Goal: Task Accomplishment & Management: Use online tool/utility

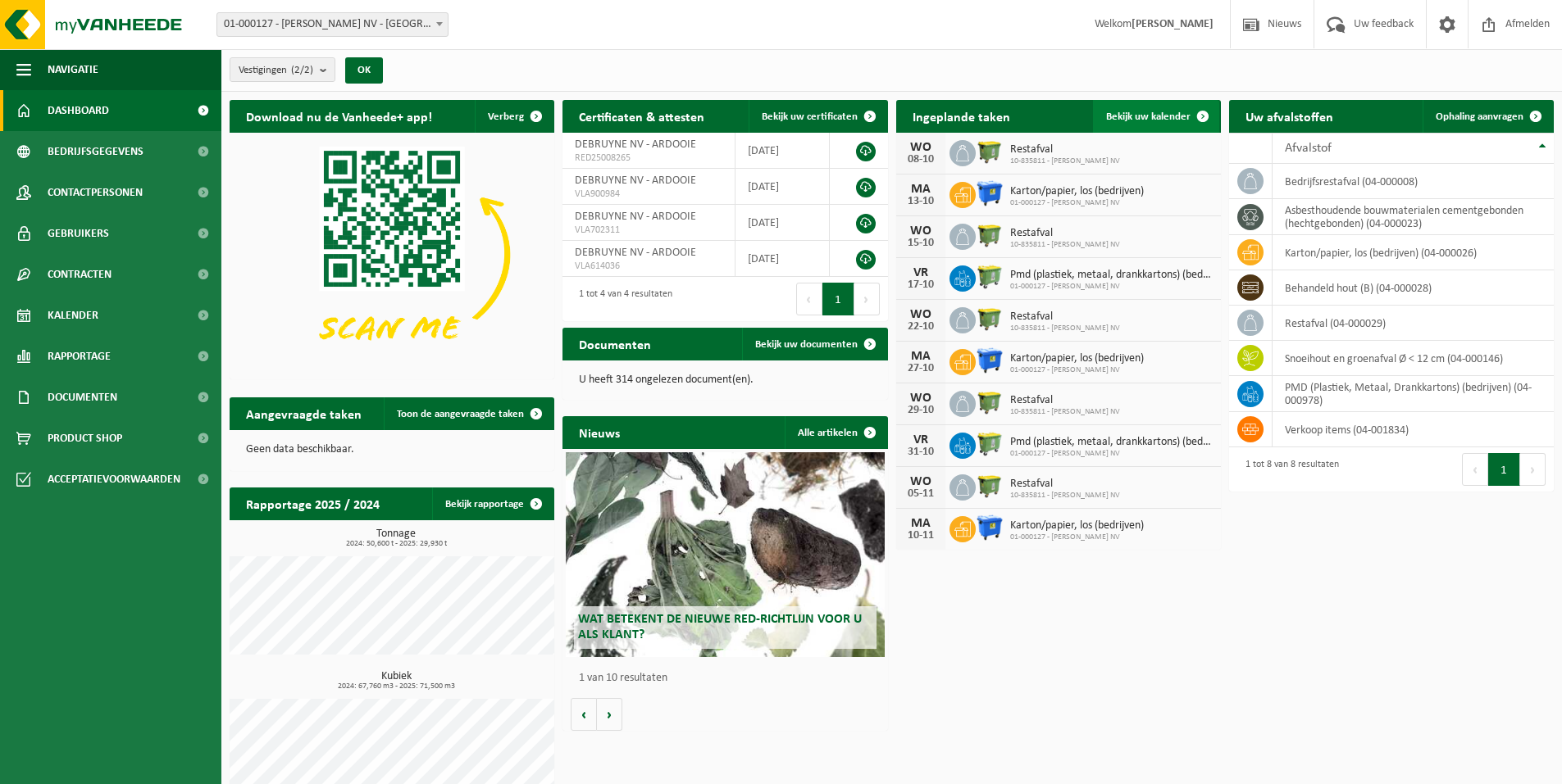
click at [1132, 111] on span "Bekijk uw kalender" at bounding box center [1148, 116] width 84 height 11
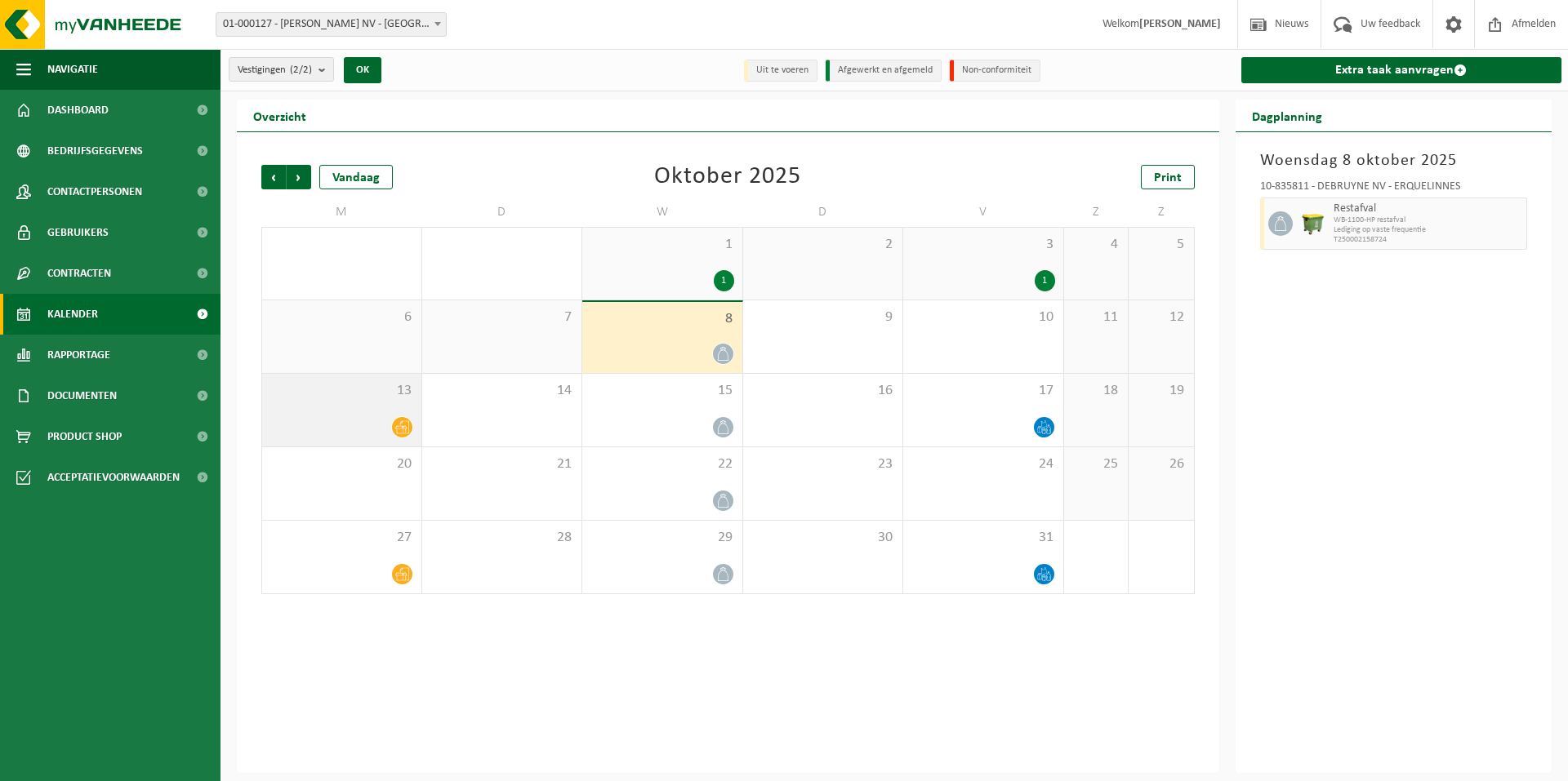
click at [406, 432] on icon at bounding box center [402, 427] width 14 height 14
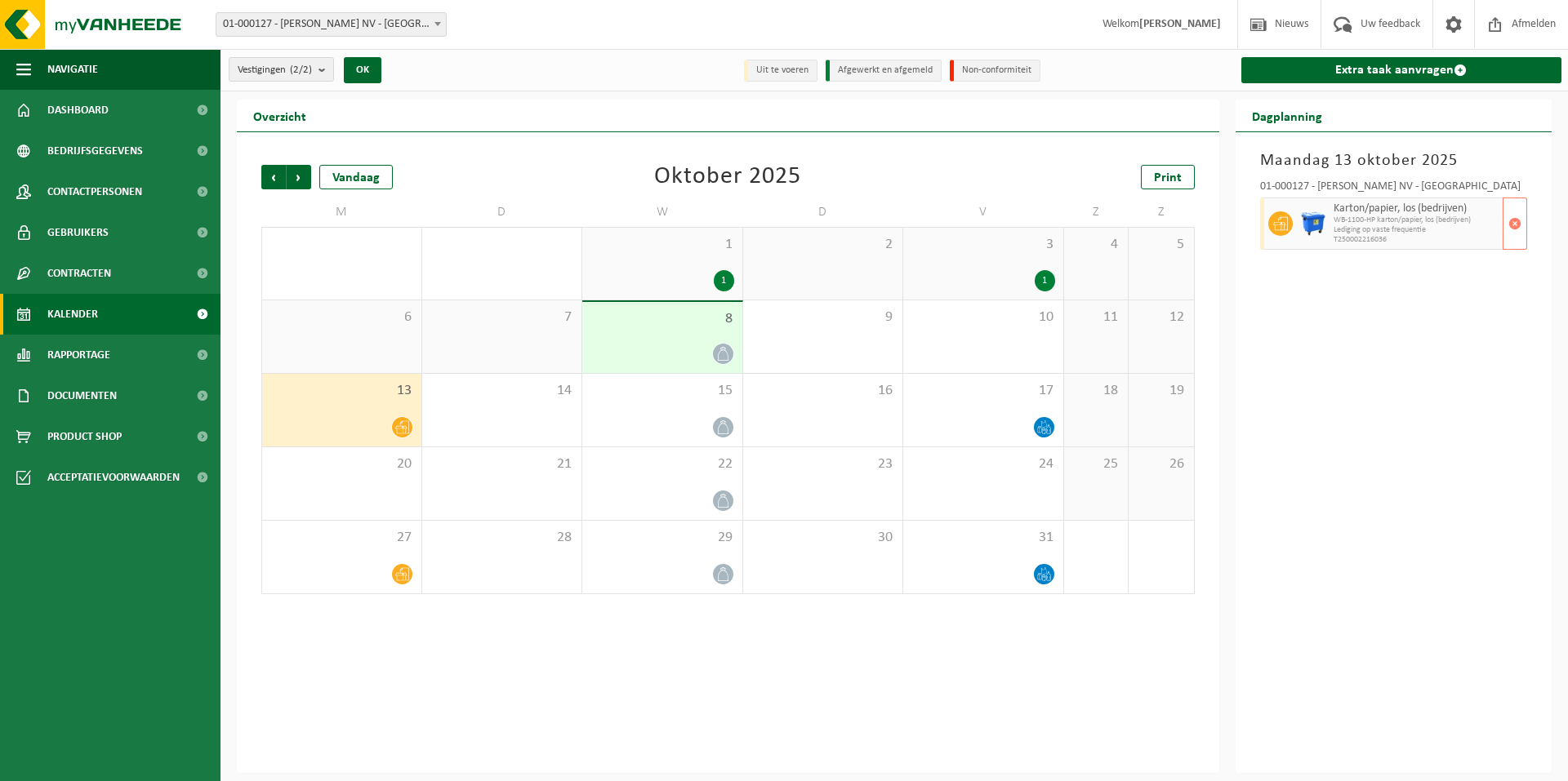
click at [1419, 221] on span "WB-1100-HP karton/papier, los (bedrijven)" at bounding box center [1417, 221] width 166 height 10
click at [1405, 68] on link "Extra taak aanvragen" at bounding box center [1402, 70] width 321 height 26
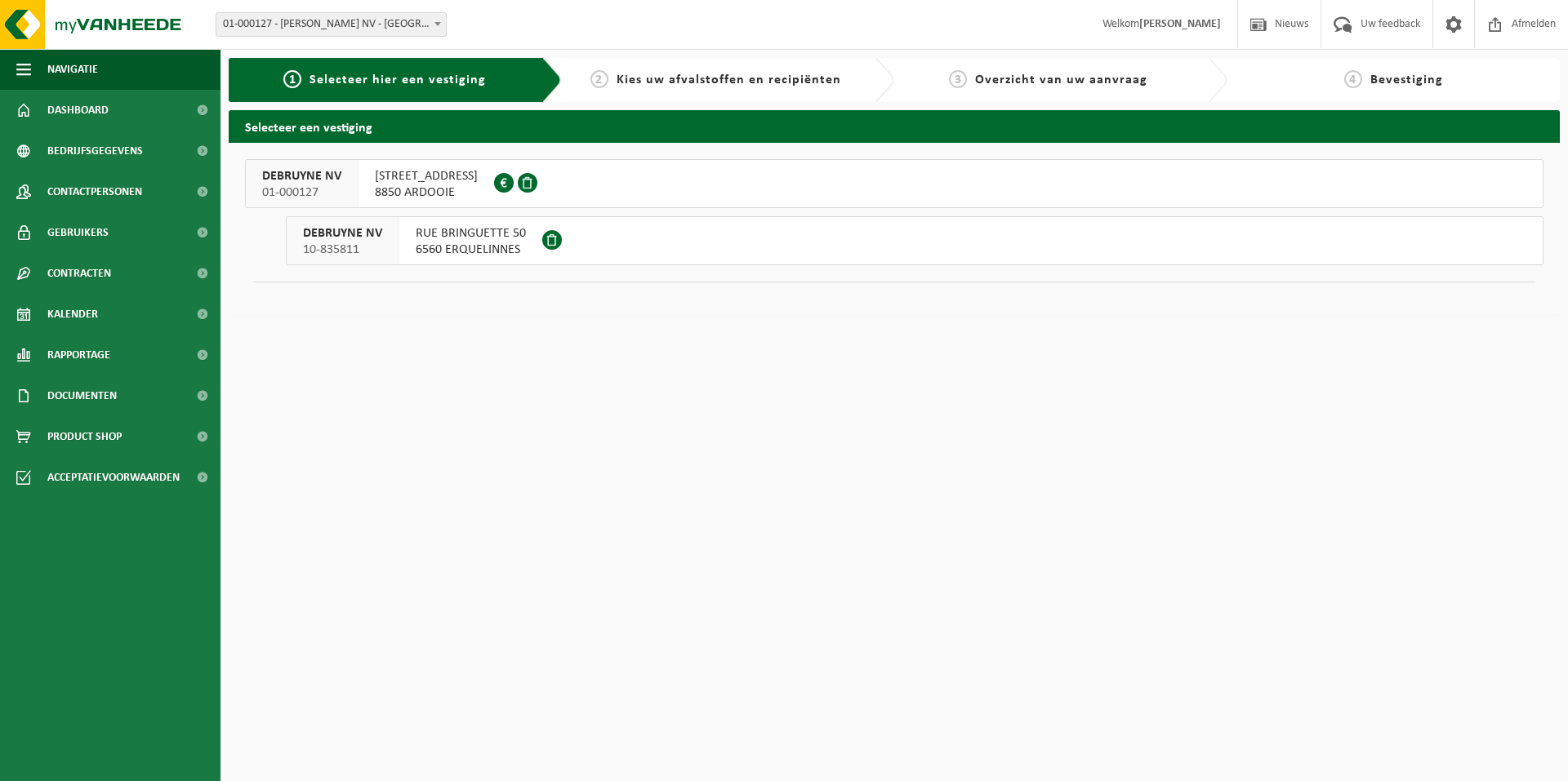
click at [417, 188] on span "8850 ARDOOIE" at bounding box center [426, 192] width 103 height 16
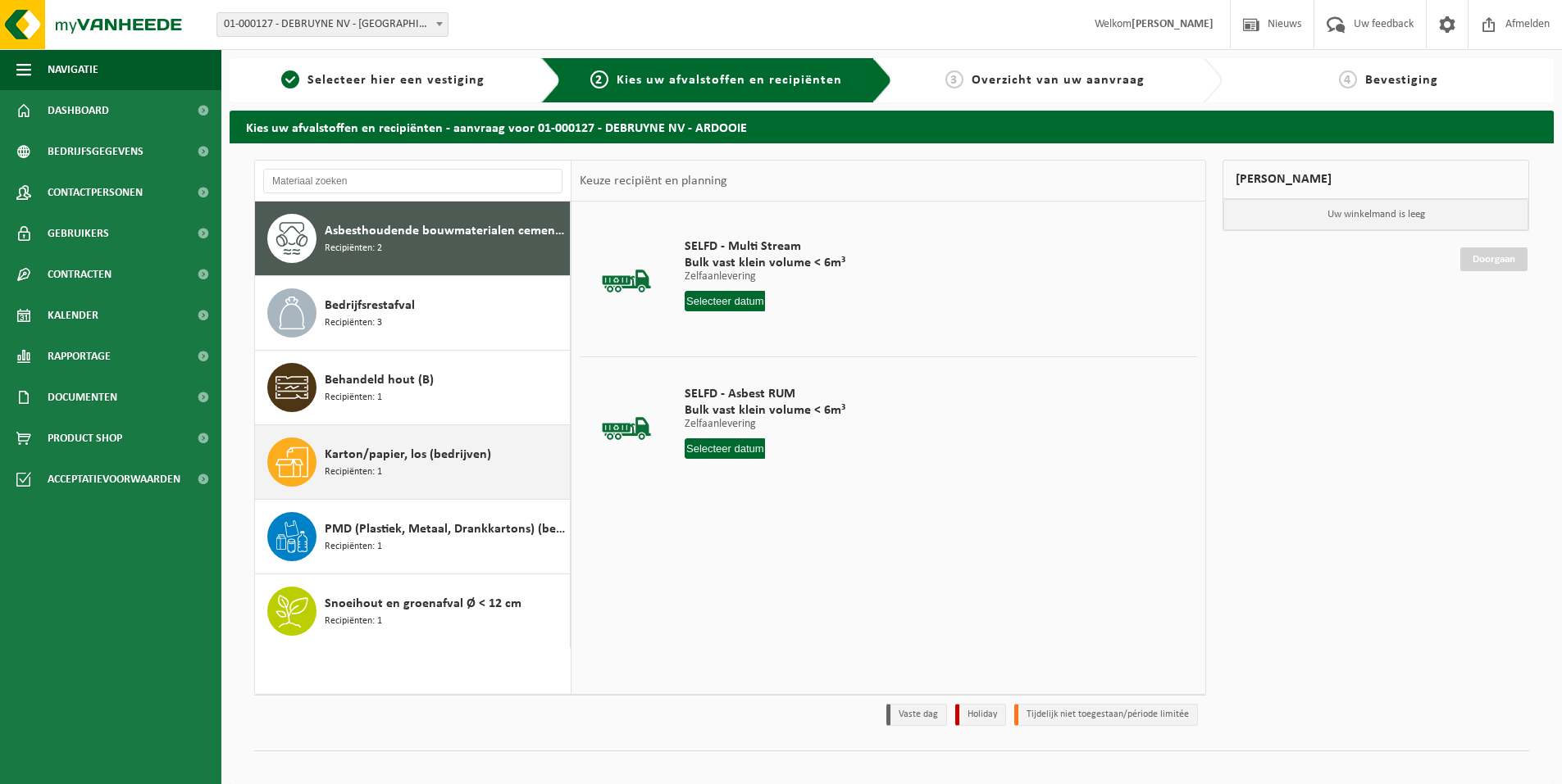
click at [415, 453] on span "Karton/papier, los (bedrijven)" at bounding box center [408, 454] width 167 height 19
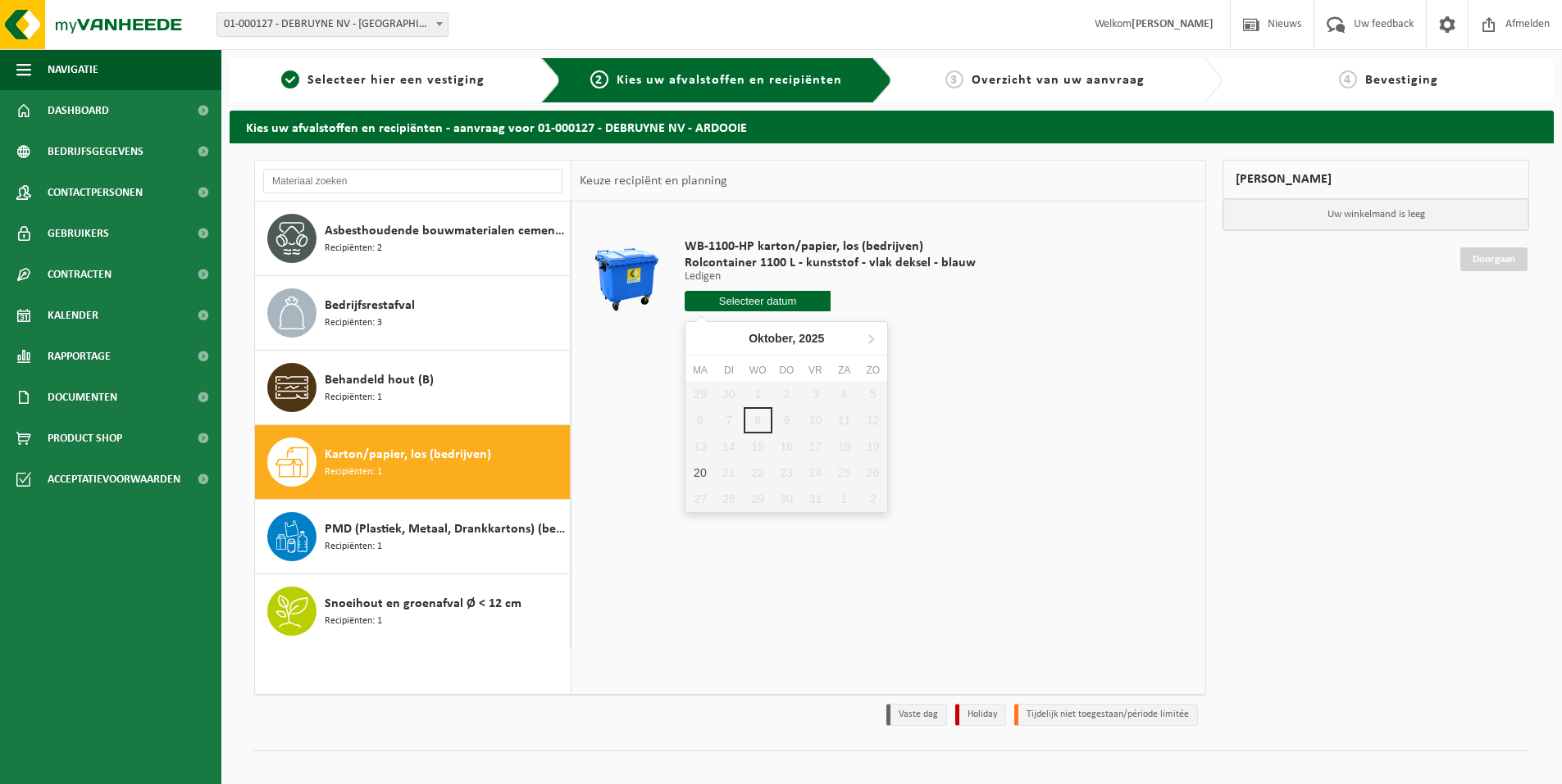
click at [757, 296] on input "text" at bounding box center [757, 301] width 146 height 20
click at [361, 471] on span "Recipiënten: 1" at bounding box center [353, 472] width 57 height 15
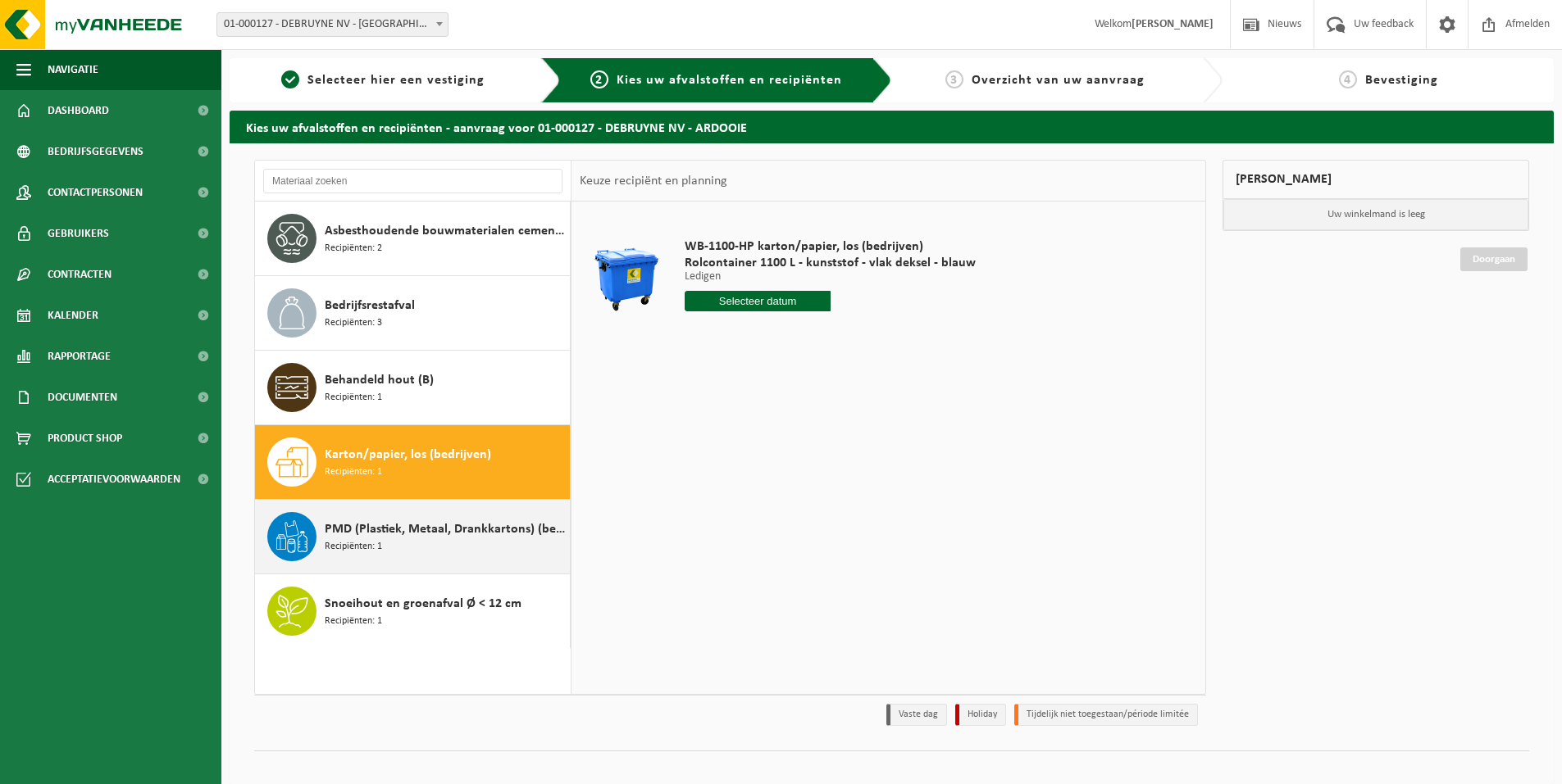
click at [389, 530] on span "PMD (Plastiek, Metaal, Drankkartons) (bedrijven)" at bounding box center [445, 529] width 241 height 19
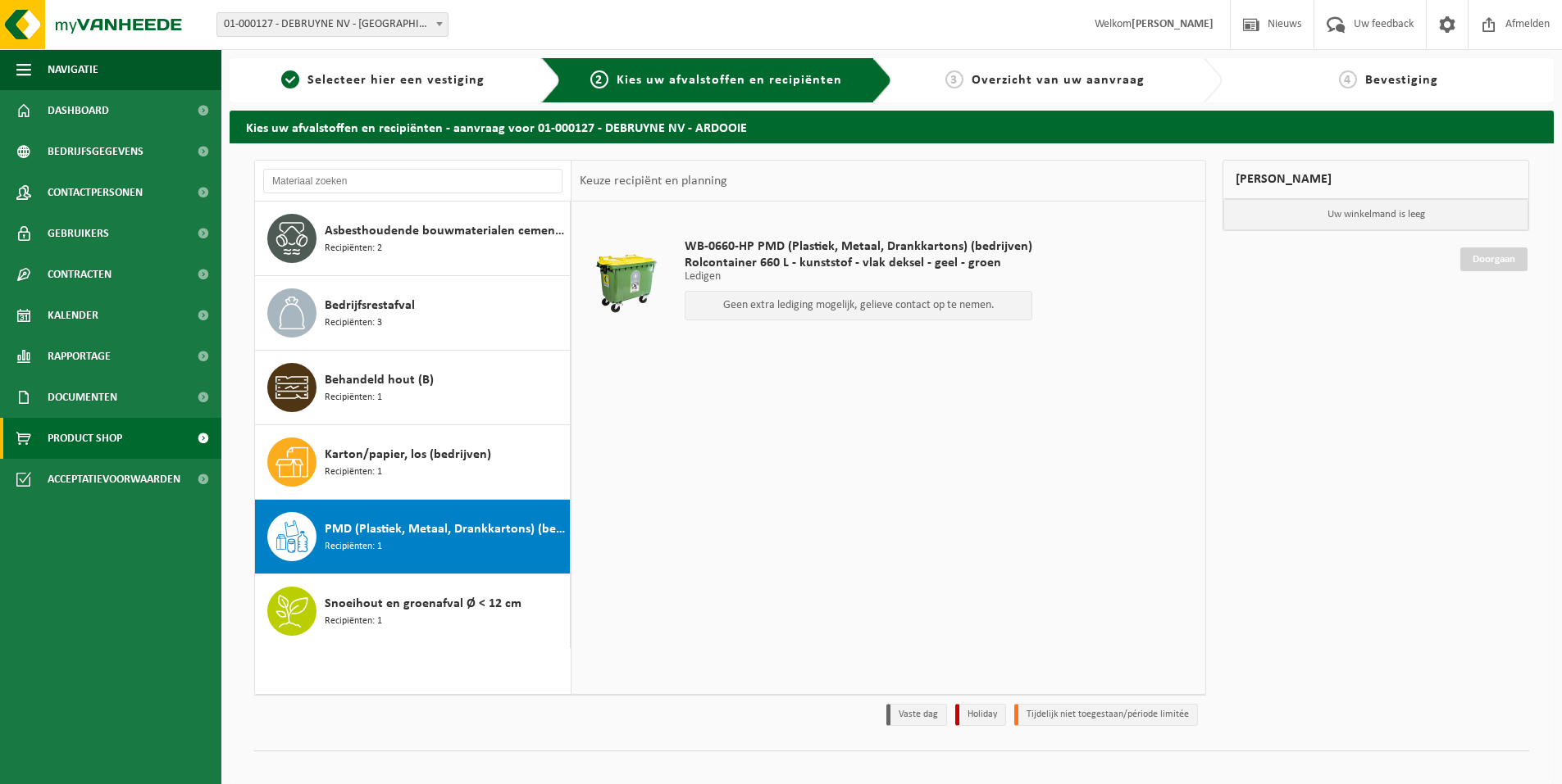
click at [104, 445] on span "Product Shop" at bounding box center [84, 438] width 75 height 41
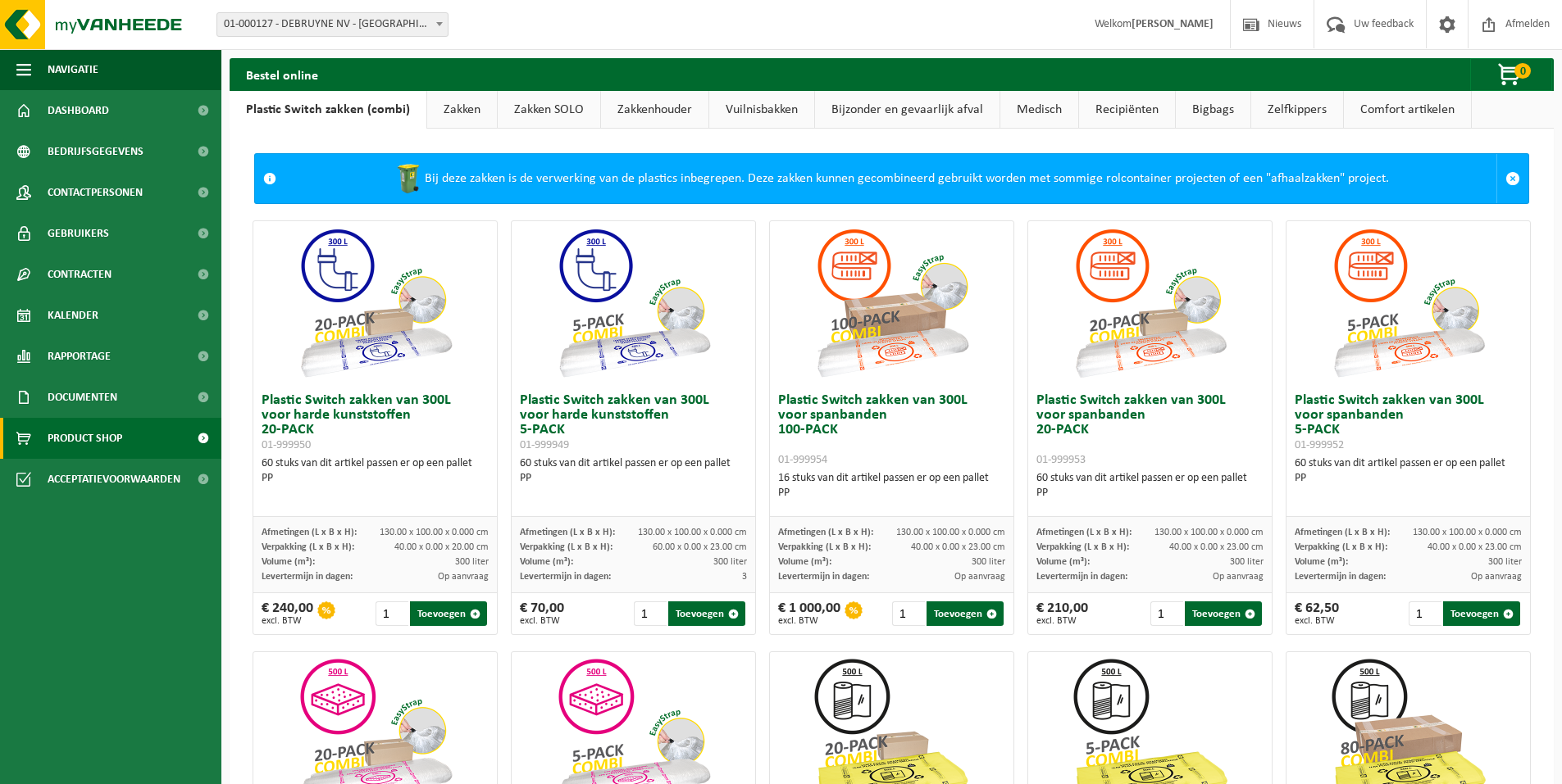
click at [763, 103] on link "Vuilnisbakken" at bounding box center [762, 109] width 105 height 38
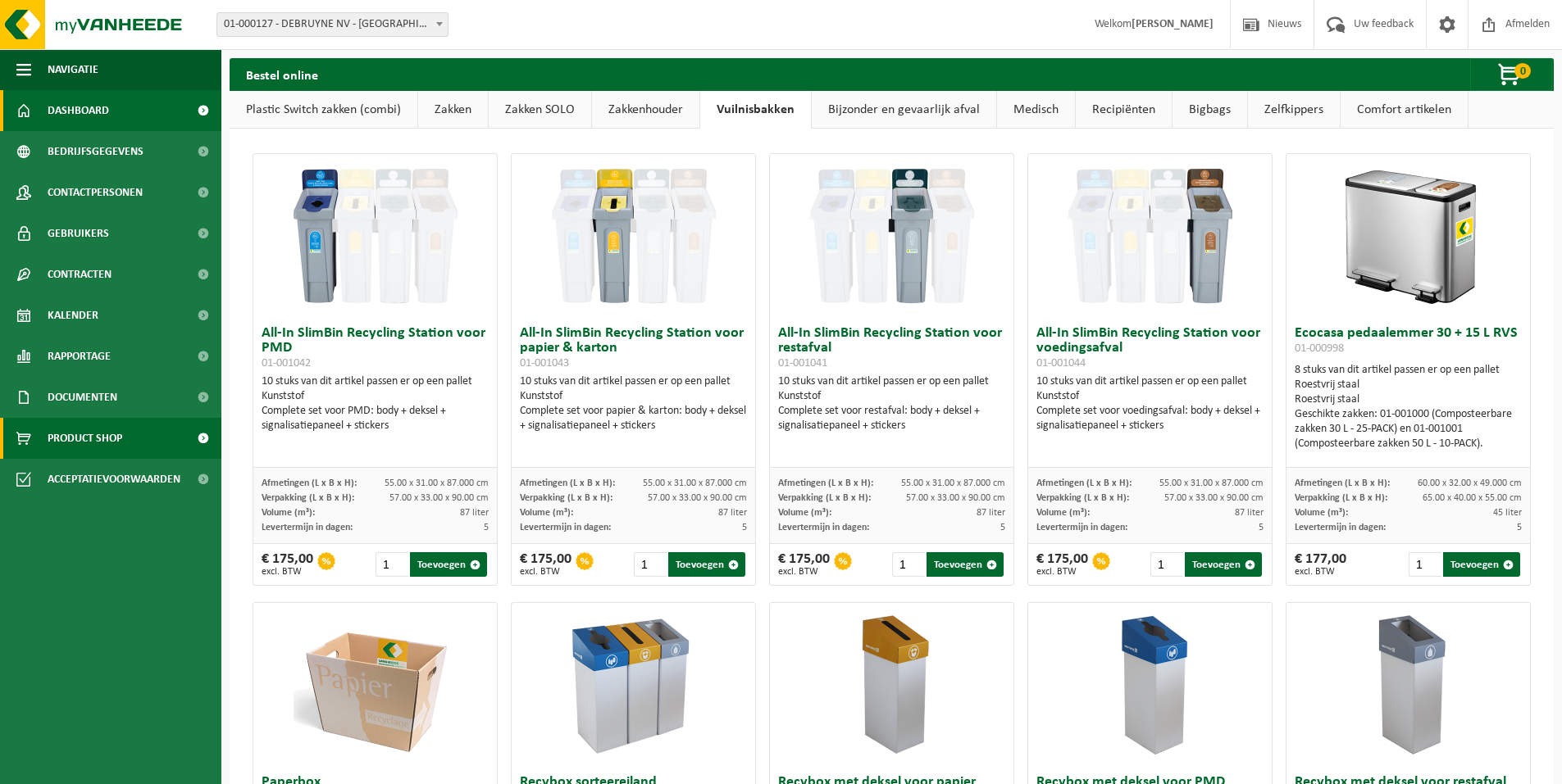
click at [106, 120] on span "Dashboard" at bounding box center [78, 110] width 62 height 41
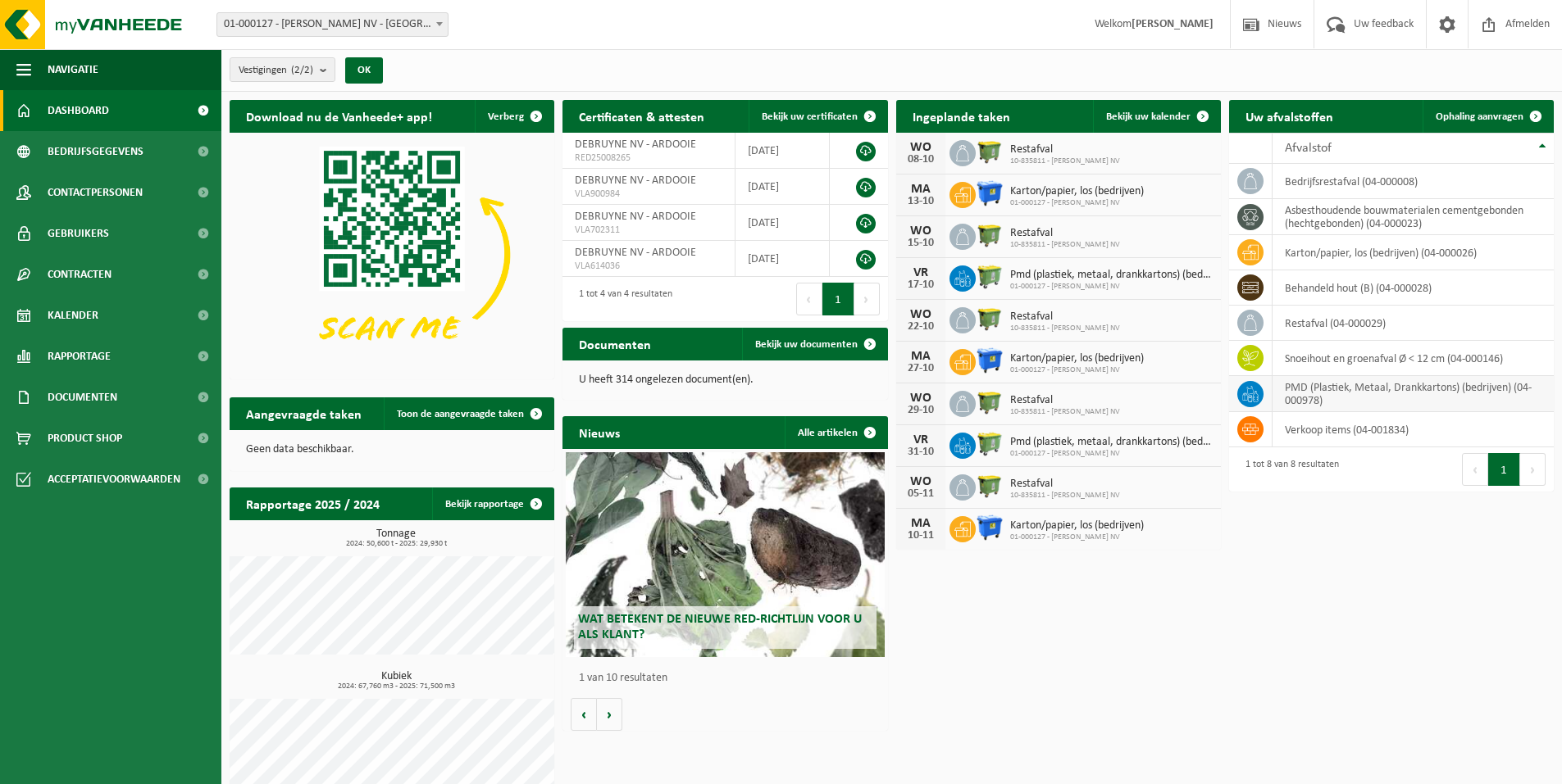
click at [1301, 383] on td "PMD (Plastiek, Metaal, Drankkartons) (bedrijven) (04-000978)" at bounding box center [1413, 394] width 281 height 36
click at [1270, 392] on td at bounding box center [1251, 394] width 44 height 36
click at [97, 280] on span "Contracten" at bounding box center [79, 275] width 64 height 41
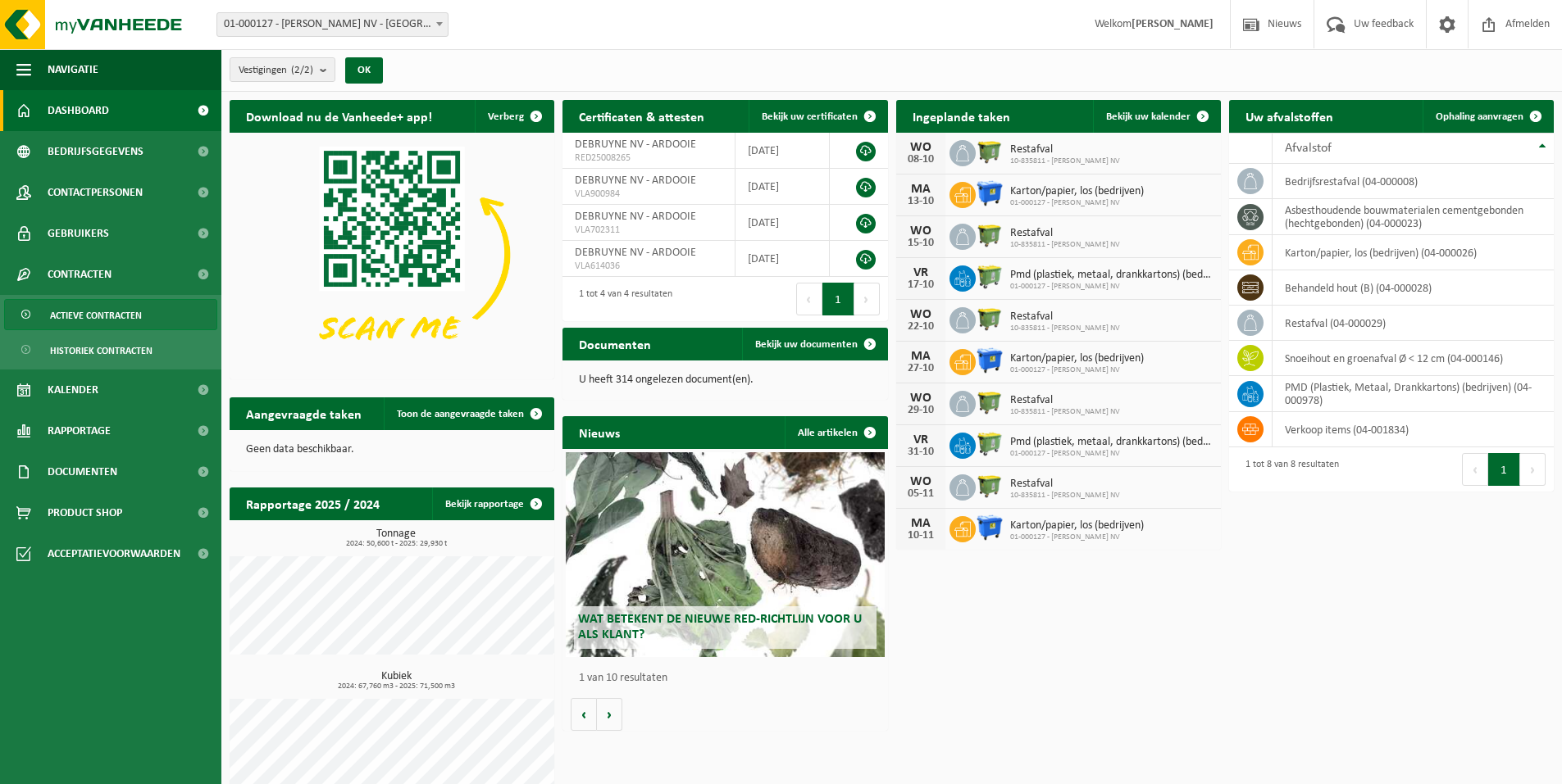
click at [103, 317] on span "Actieve contracten" at bounding box center [95, 315] width 92 height 31
